Goal: Task Accomplishment & Management: Use online tool/utility

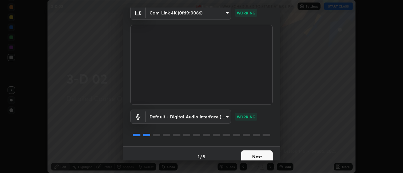
scroll to position [33, 0]
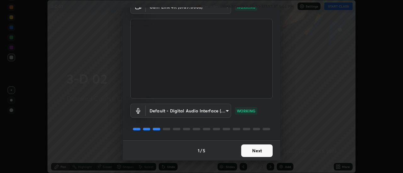
click at [261, 149] on button "Next" at bounding box center [256, 151] width 31 height 13
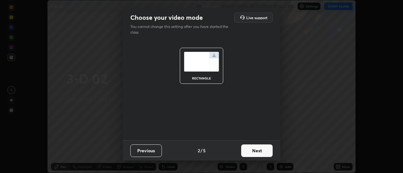
click at [261, 150] on button "Next" at bounding box center [256, 151] width 31 height 13
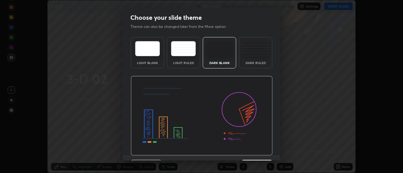
scroll to position [15, 0]
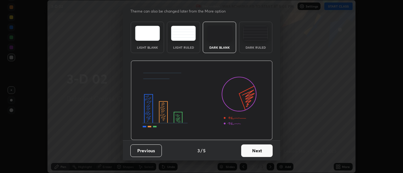
click at [257, 150] on button "Next" at bounding box center [256, 151] width 31 height 13
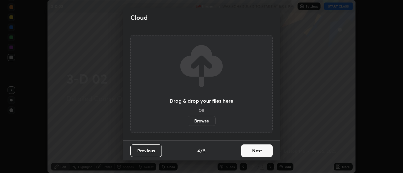
click at [258, 151] on button "Next" at bounding box center [256, 151] width 31 height 13
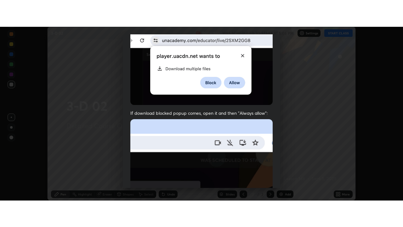
scroll to position [161, 0]
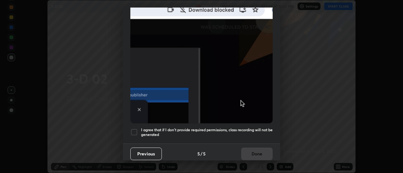
click at [136, 129] on div at bounding box center [134, 133] width 8 height 8
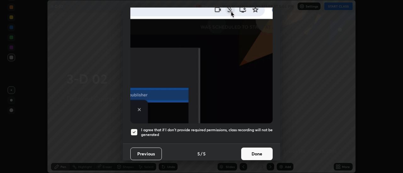
click at [253, 150] on button "Done" at bounding box center [256, 154] width 31 height 13
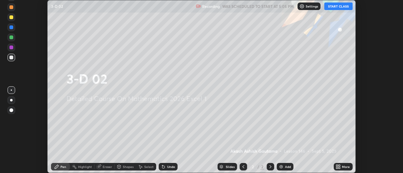
click at [334, 8] on button "START CLASS" at bounding box center [338, 7] width 28 height 8
click at [340, 165] on icon at bounding box center [340, 166] width 2 height 2
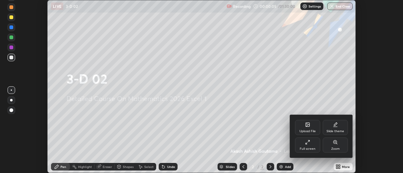
click at [308, 144] on icon at bounding box center [307, 142] width 5 height 5
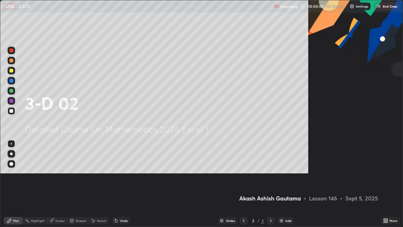
scroll to position [227, 403]
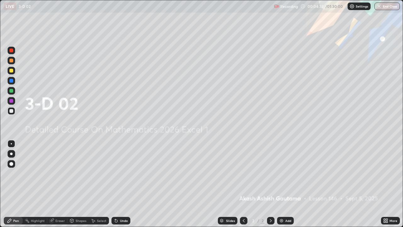
click at [390, 6] on button "End Class" at bounding box center [386, 7] width 25 height 8
